Goal: Task Accomplishment & Management: Manage account settings

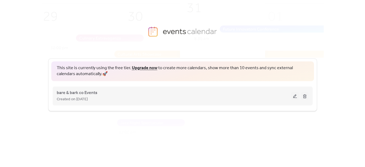
click at [294, 95] on button at bounding box center [295, 96] width 8 height 8
